Goal: Information Seeking & Learning: Learn about a topic

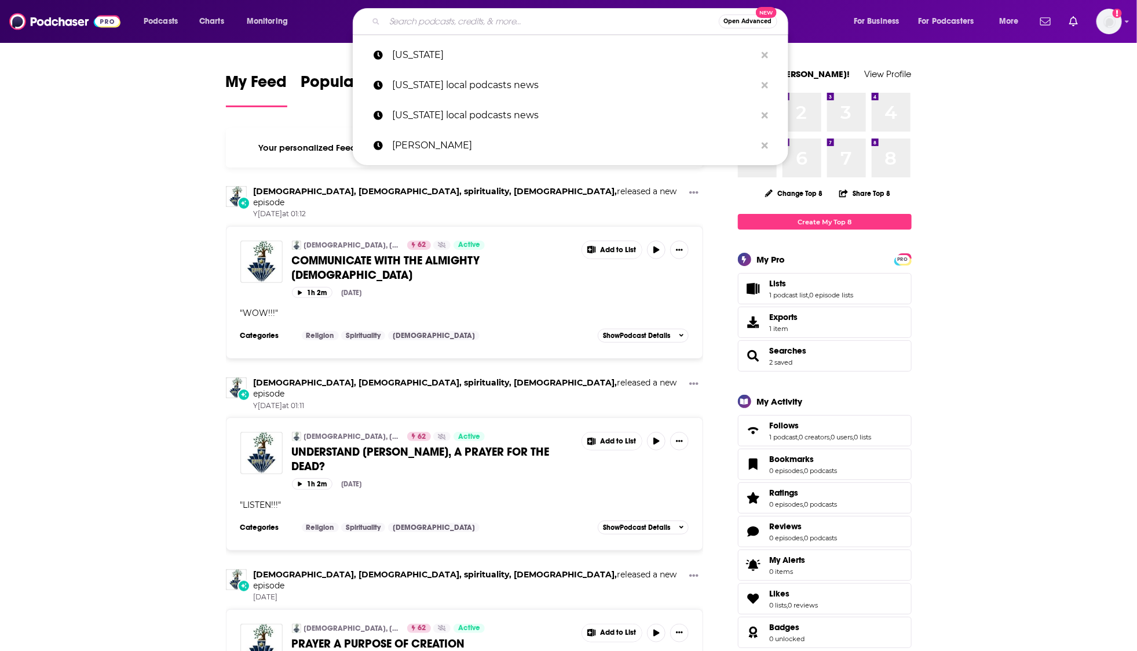
click at [518, 21] on input "Search podcasts, credits, & more..." at bounding box center [552, 21] width 334 height 19
paste input "[PERSON_NAME]"
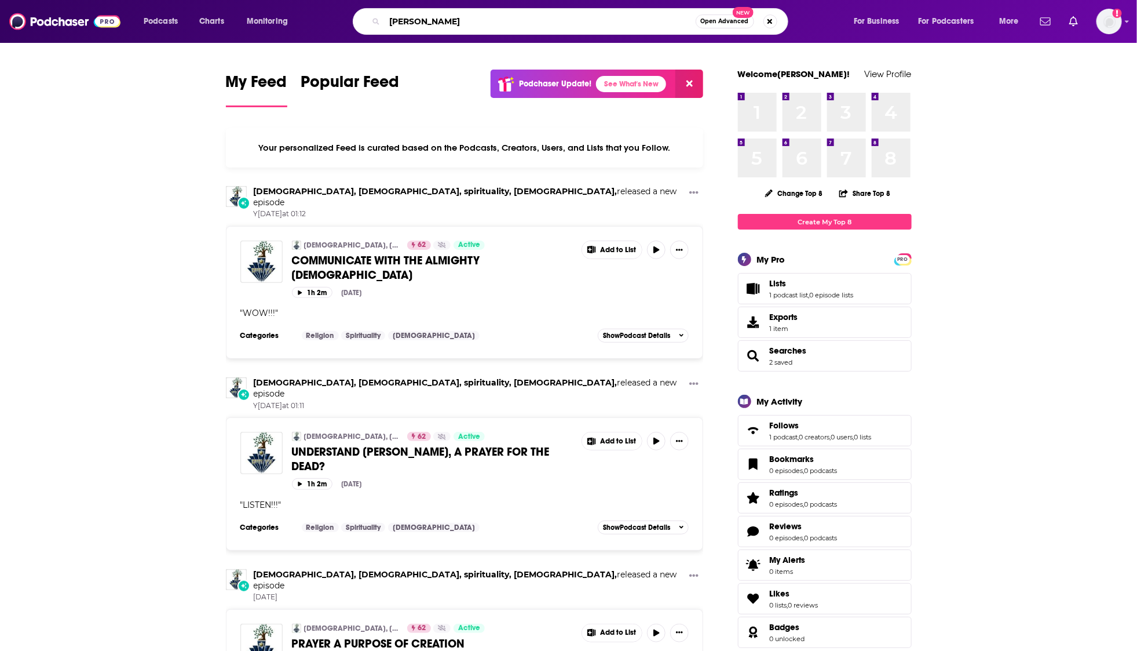
type input "[PERSON_NAME]"
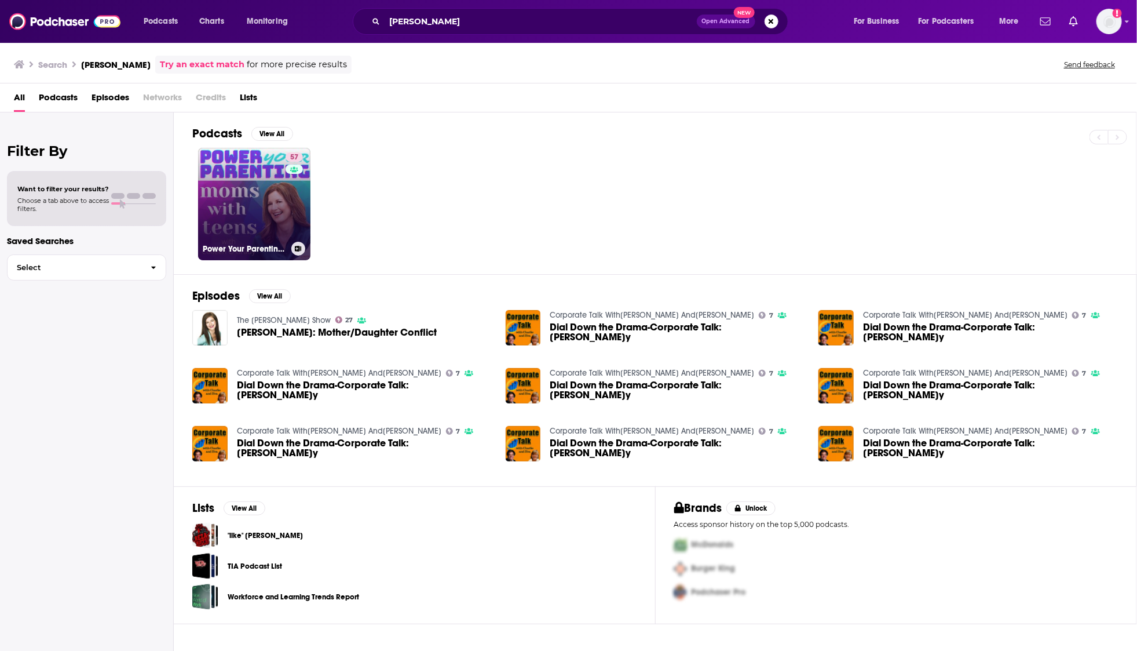
click at [251, 180] on link "57 Power Your Parenting: Moms With Teens" at bounding box center [254, 204] width 112 height 112
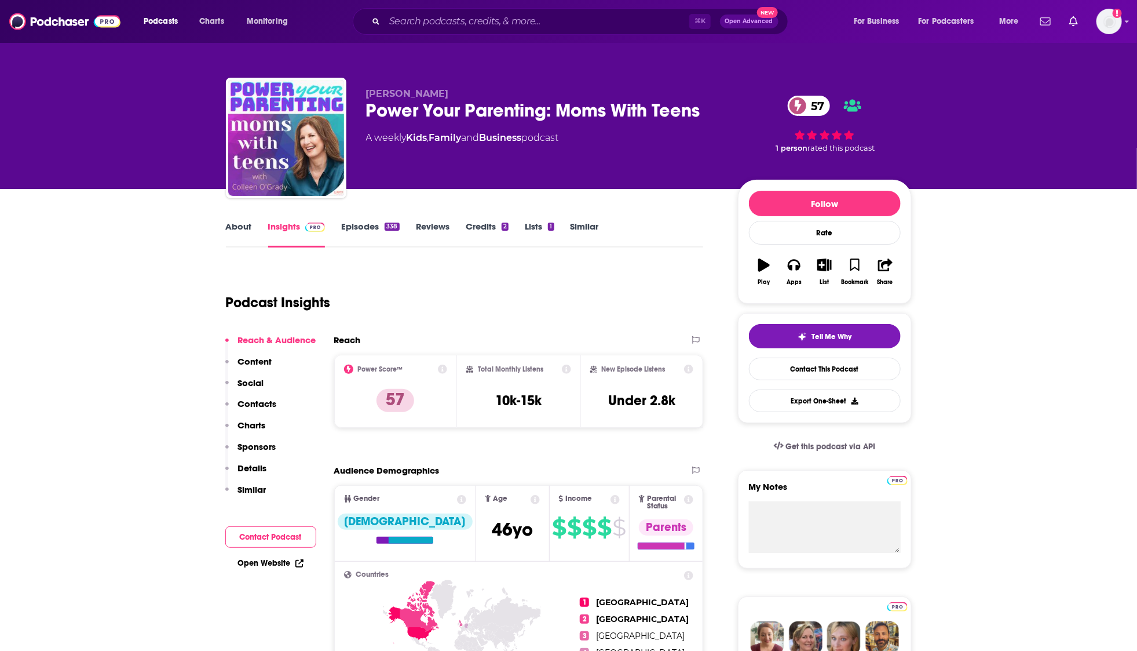
click at [432, 109] on div "Power Your Parenting: Moms With Teens 57" at bounding box center [542, 110] width 353 height 23
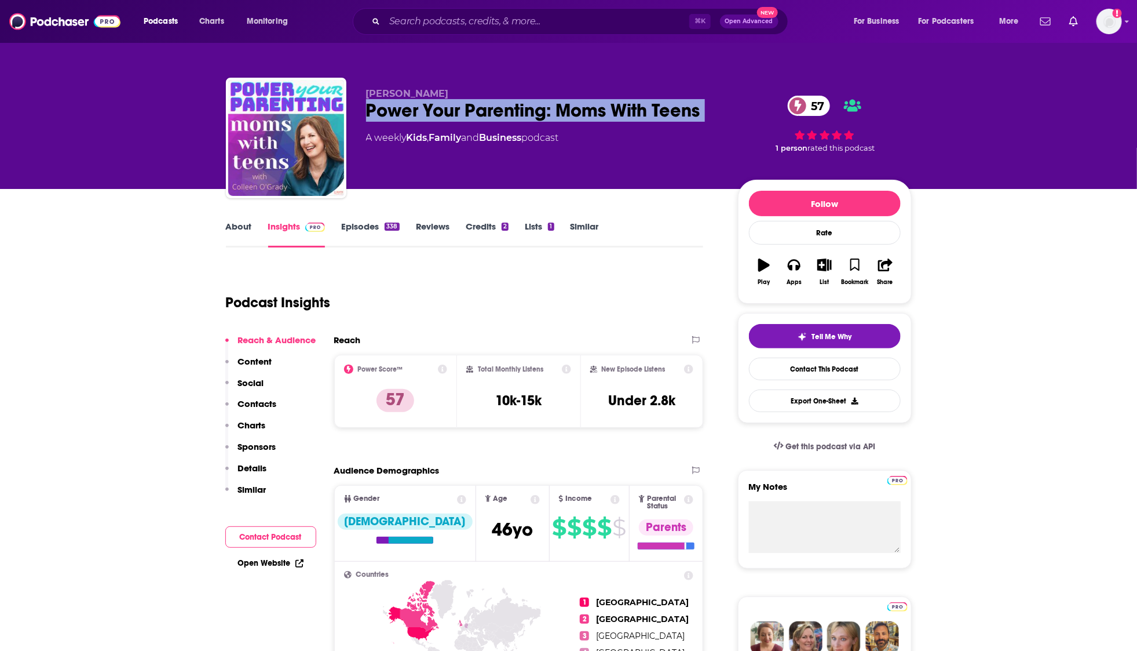
click at [432, 109] on div "Power Your Parenting: Moms With Teens 57" at bounding box center [542, 110] width 353 height 23
copy div "Power Your Parenting: Moms With Teens 57"
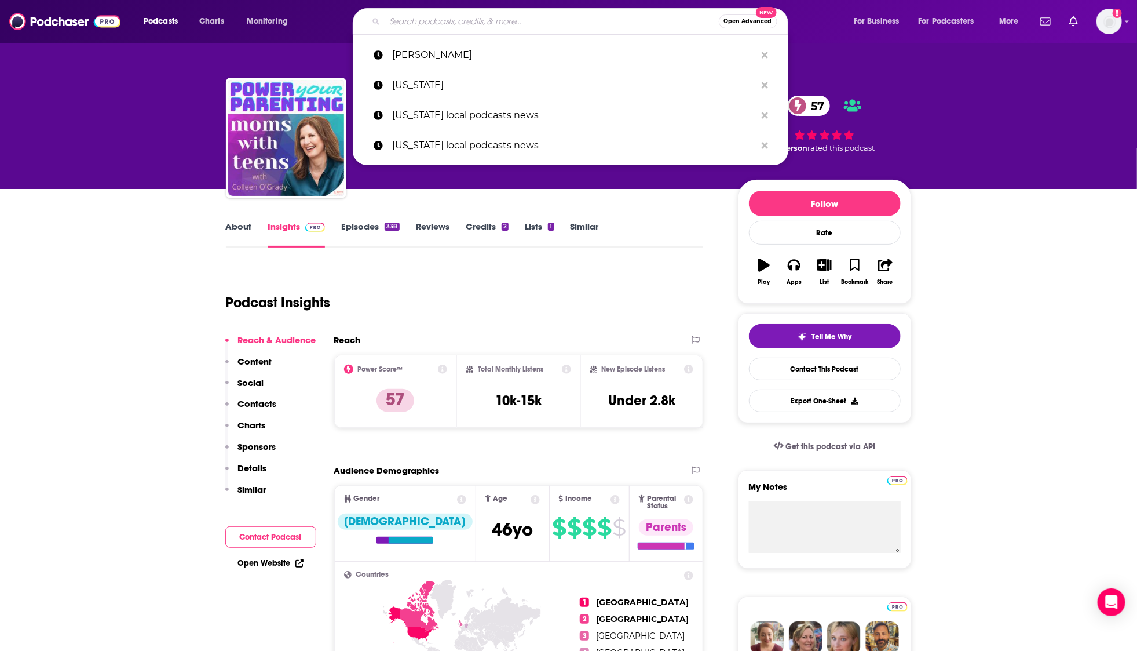
click at [465, 28] on input "Search podcasts, credits, & more..." at bounding box center [552, 21] width 334 height 19
paste input "Over 50 & Flourishing with [PERSON_NAME]"
type input "Over 50 & Flourishing with [PERSON_NAME]"
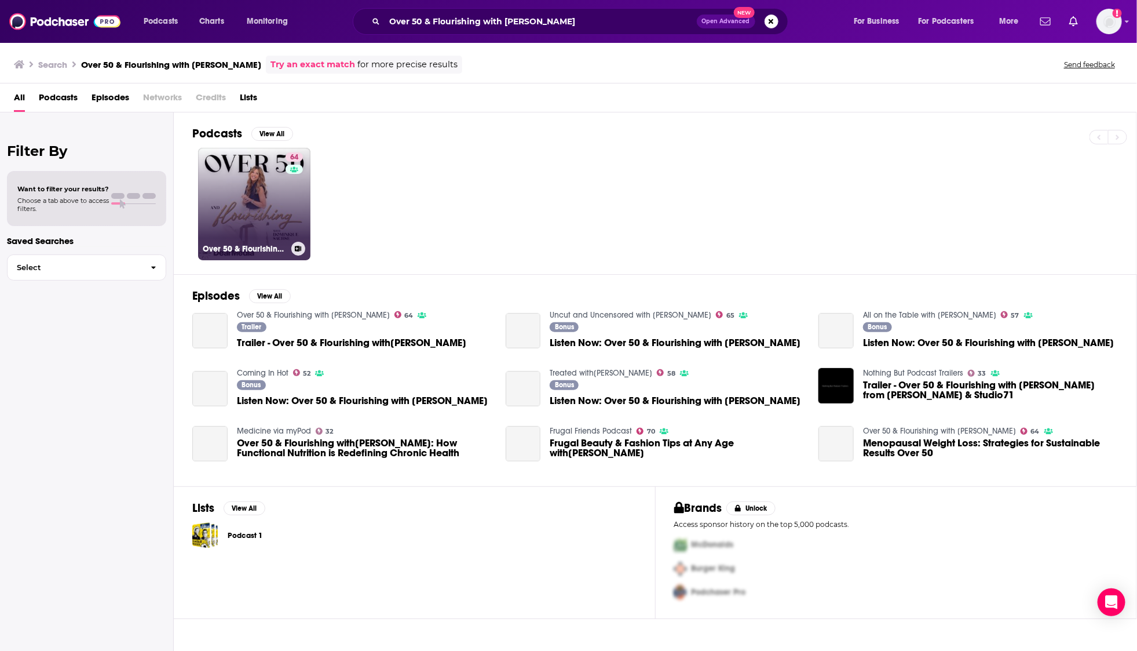
click at [245, 188] on link "64 Over 50 & Flourishing with [PERSON_NAME]" at bounding box center [254, 204] width 112 height 112
